Goal: Information Seeking & Learning: Learn about a topic

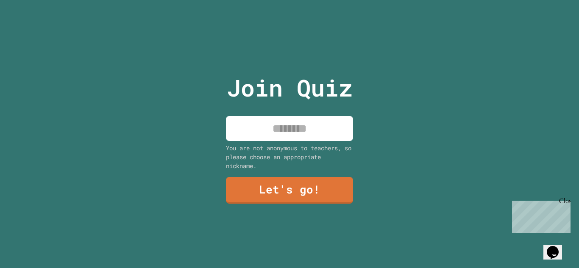
click at [282, 129] on input at bounding box center [289, 128] width 127 height 25
type input "*******"
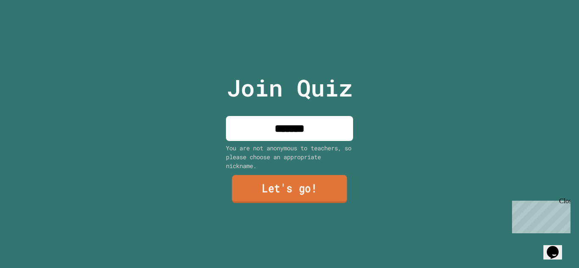
click at [278, 183] on link "Let's go!" at bounding box center [289, 189] width 115 height 28
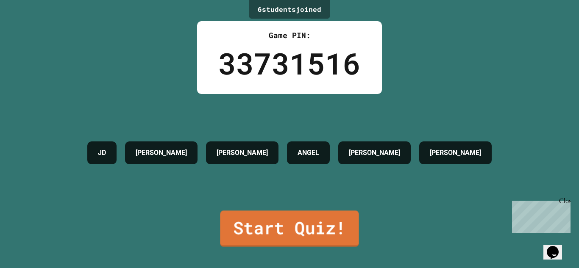
click at [309, 231] on link "Start Quiz!" at bounding box center [289, 229] width 139 height 36
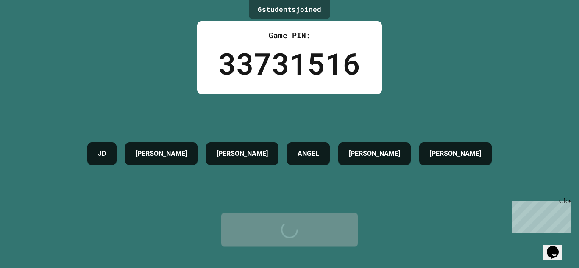
click at [309, 231] on div "Start Quiz!" at bounding box center [289, 229] width 111 height 25
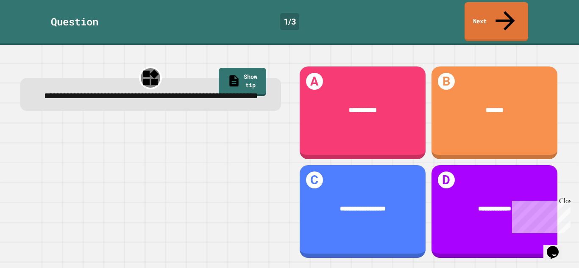
click at [564, 203] on div "Close" at bounding box center [564, 203] width 11 height 11
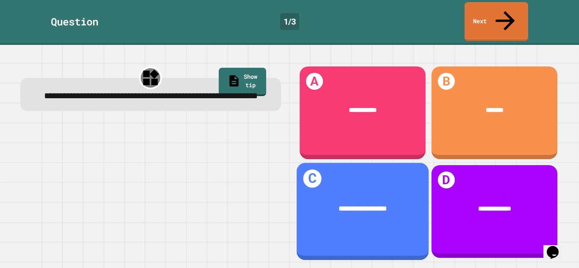
click at [387, 198] on div "**********" at bounding box center [362, 210] width 132 height 38
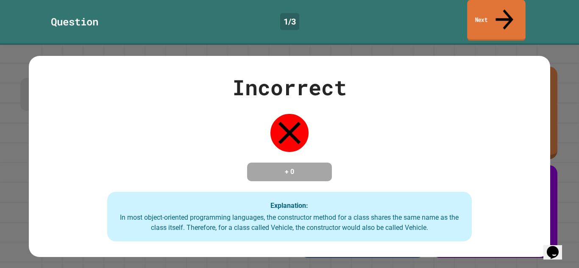
click at [508, 10] on icon at bounding box center [504, 19] width 18 height 20
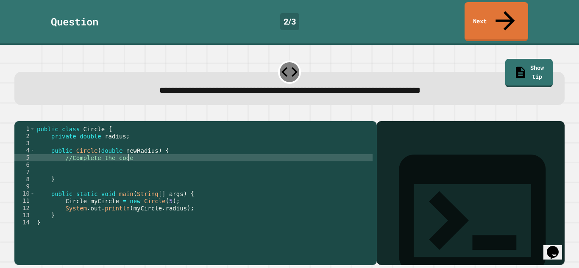
click at [148, 151] on div "public class Circle { private double radius ; public Circle ( double newRadius …" at bounding box center [203, 200] width 337 height 151
type textarea "*"
click at [19, 114] on icon "button" at bounding box center [19, 114] width 0 height 0
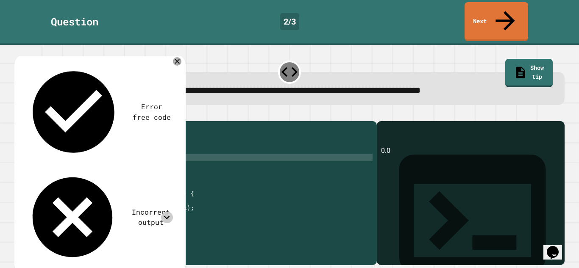
click at [168, 212] on icon at bounding box center [166, 217] width 11 height 11
click at [114, 150] on div "public class Circle { private double radius ; public Circle ( double newRadius …" at bounding box center [203, 200] width 337 height 151
type textarea "**********"
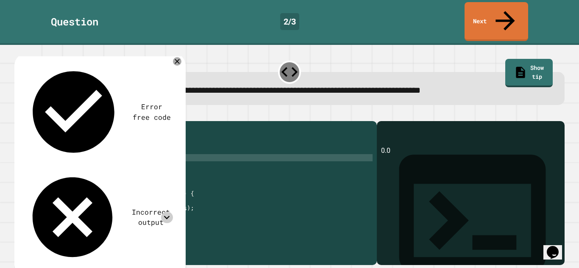
click at [19, 114] on icon "button" at bounding box center [19, 114] width 0 height 0
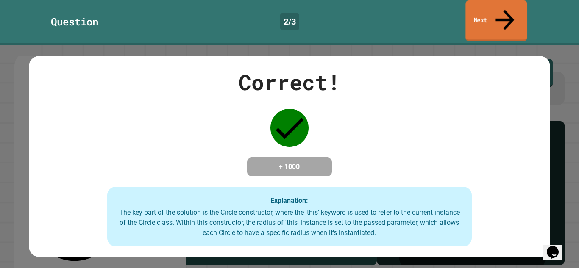
click at [493, 15] on link "Next" at bounding box center [495, 20] width 61 height 41
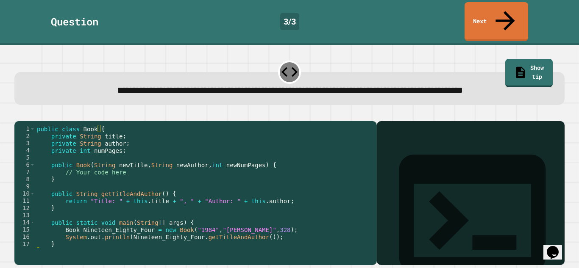
scroll to position [0, 0]
click at [133, 178] on div "public class Book { private String title ; private String author ; private int …" at bounding box center [203, 193] width 337 height 137
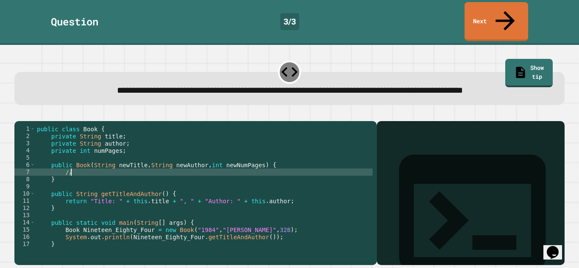
type textarea "*"
click at [19, 114] on icon "button" at bounding box center [19, 114] width 0 height 0
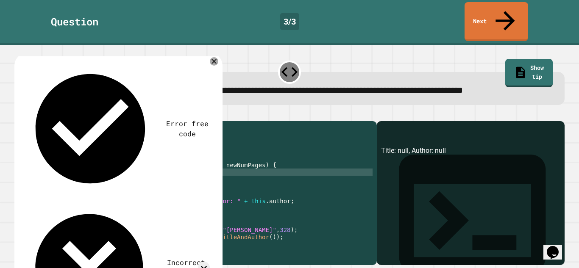
click at [203, 203] on div "Incorrect output" at bounding box center [117, 267] width 185 height 129
click at [199, 262] on icon at bounding box center [203, 267] width 11 height 11
click at [75, 178] on div "public class Book { private String title ; private String author ; private int …" at bounding box center [203, 193] width 337 height 137
type textarea "*"
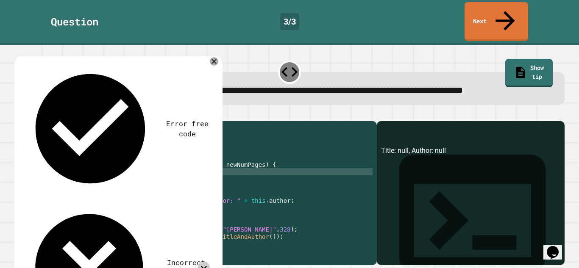
scroll to position [1, 0]
type textarea "**********"
click at [200, 262] on icon at bounding box center [203, 267] width 11 height 11
click at [199, 262] on icon at bounding box center [203, 267] width 11 height 11
click at [150, 177] on div "public class Book { private String title ; private String author ; private int …" at bounding box center [203, 193] width 337 height 137
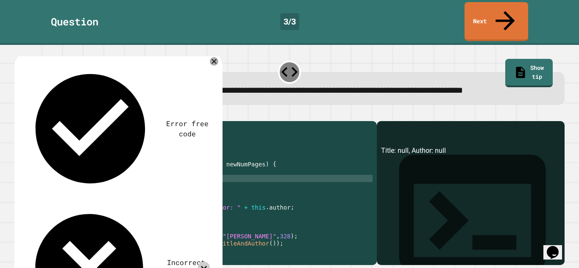
scroll to position [0, 13]
click at [163, 178] on div "public class Book { private String title ; private String author ; private int …" at bounding box center [203, 193] width 337 height 137
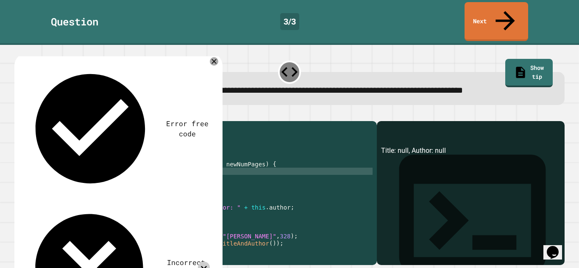
scroll to position [0, 8]
click at [167, 184] on div "public class Book { private String title ; private String author ; private int …" at bounding box center [203, 193] width 337 height 137
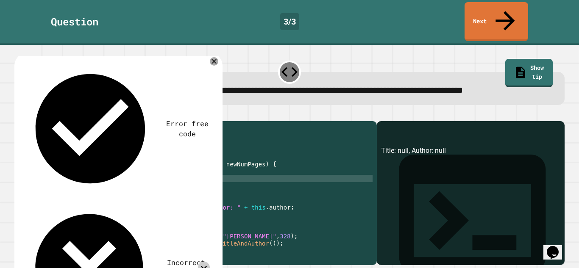
scroll to position [0, 14]
click at [19, 114] on icon "button" at bounding box center [19, 114] width 0 height 0
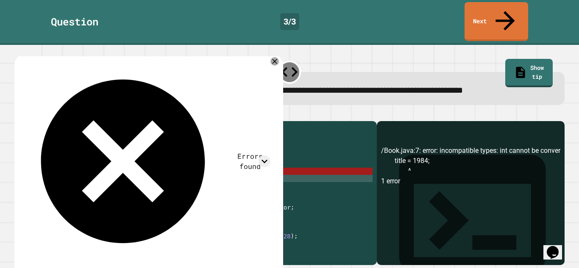
click at [89, 178] on div "public class Book { private String title ; private String author ; private int …" at bounding box center [203, 193] width 337 height 137
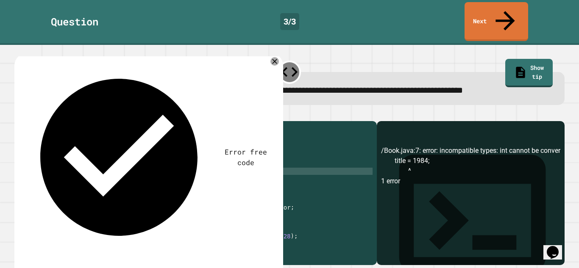
click at [19, 114] on icon "button" at bounding box center [19, 114] width 0 height 0
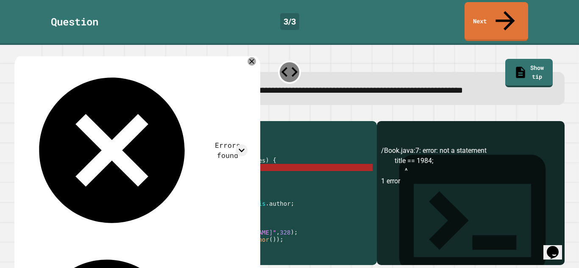
scroll to position [6, 0]
click at [89, 173] on div "public class Book { private String title ; private String author ; private int …" at bounding box center [203, 188] width 337 height 137
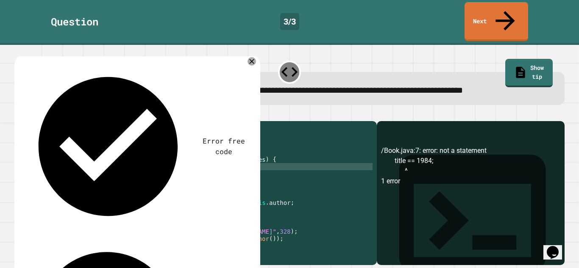
click at [147, 174] on div "public class Book { private String title ; private String author ; private int …" at bounding box center [203, 188] width 337 height 137
click at [104, 173] on div "public class Book { private String title ; private String author ; private int …" at bounding box center [203, 188] width 337 height 137
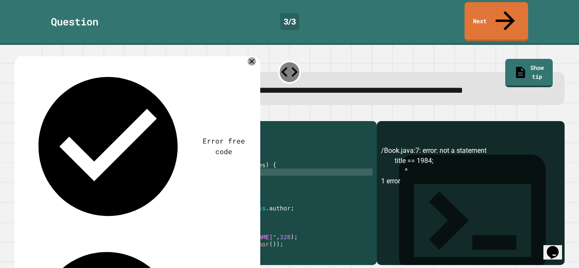
scroll to position [0, 9]
click at [92, 177] on div "public class Book { private String title ; private String author ; private int …" at bounding box center [203, 193] width 337 height 137
type textarea "**********"
click at [27, 117] on icon "button" at bounding box center [24, 120] width 5 height 6
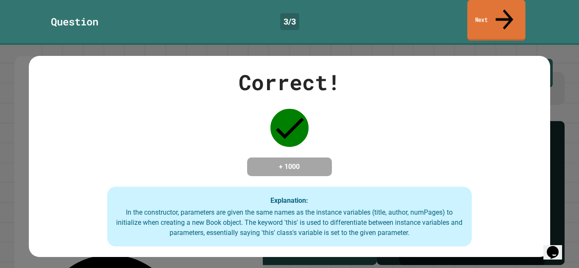
click at [495, 16] on link "Next" at bounding box center [496, 20] width 58 height 41
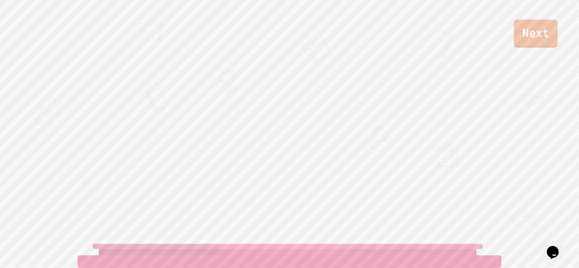
click at [525, 28] on link "Next" at bounding box center [536, 33] width 44 height 28
